Goal: Task Accomplishment & Management: Complete application form

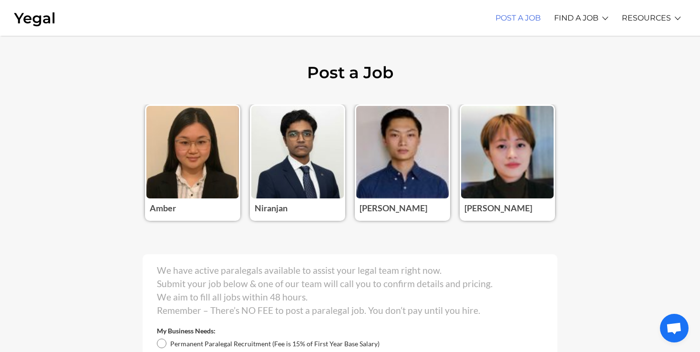
click at [524, 21] on link "POST A JOB" at bounding box center [518, 18] width 45 height 26
click at [42, 21] on img at bounding box center [35, 18] width 42 height 18
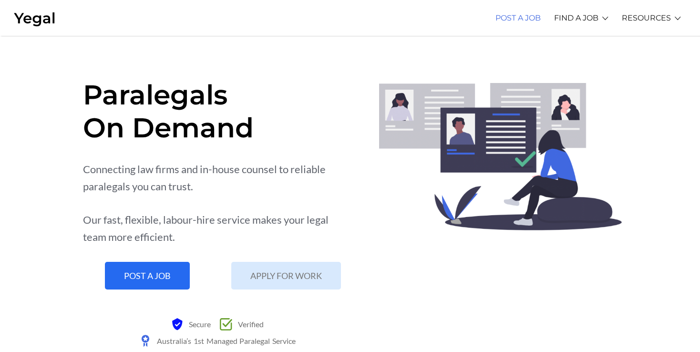
click at [520, 21] on link "POST A JOB" at bounding box center [518, 18] width 45 height 26
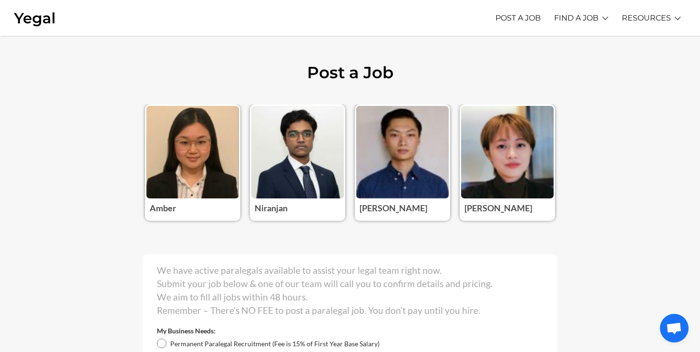
click at [20, 25] on img at bounding box center [35, 18] width 42 height 18
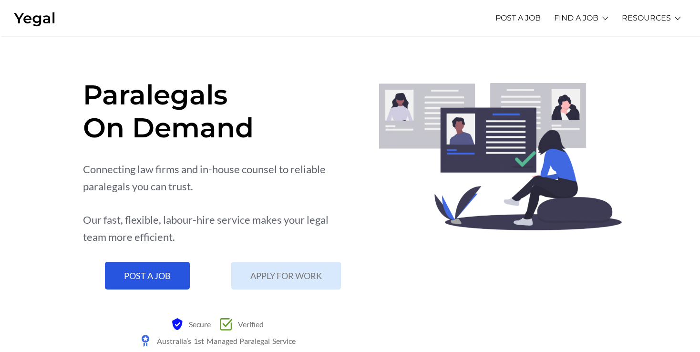
click at [160, 279] on span "POST A JOB" at bounding box center [147, 275] width 47 height 9
